Goal: Task Accomplishment & Management: Manage account settings

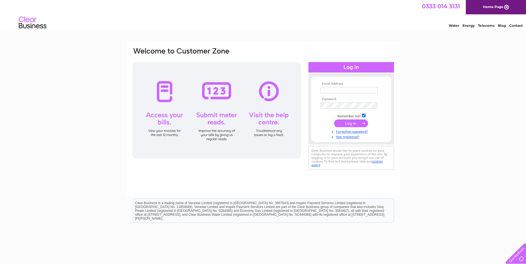
click at [333, 92] on input "text" at bounding box center [349, 90] width 57 height 6
click at [347, 99] on th "Password:" at bounding box center [351, 99] width 64 height 4
click at [346, 91] on input "text" at bounding box center [349, 90] width 57 height 7
type input "[EMAIL_ADDRESS][DOMAIN_NAME]"
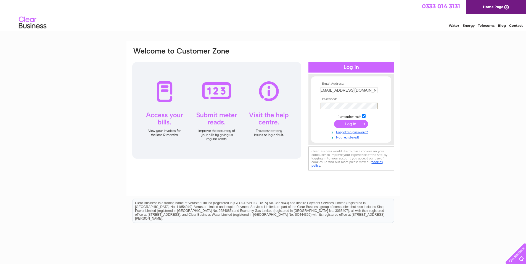
scroll to position [0, 0]
click at [351, 132] on link "Forgotten password?" at bounding box center [352, 131] width 63 height 5
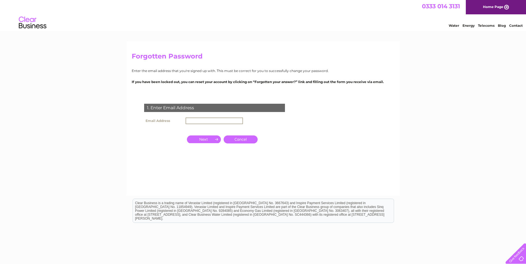
click at [223, 120] on input "text" at bounding box center [214, 121] width 57 height 7
type input "[EMAIL_ADDRESS][DOMAIN_NAME]"
click at [199, 139] on input "button" at bounding box center [204, 140] width 34 height 8
